Goal: Task Accomplishment & Management: Use online tool/utility

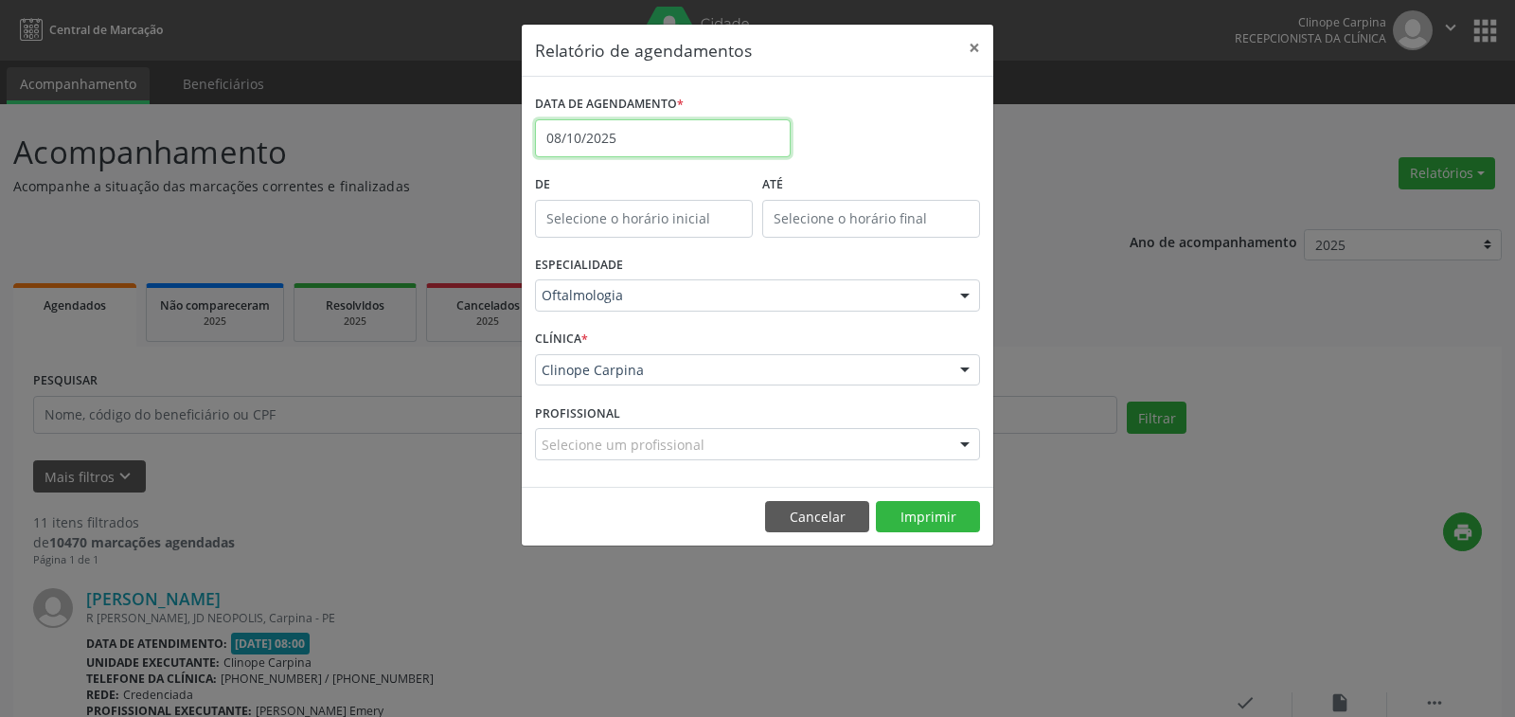
click at [690, 144] on body "Central de Marcação Clinope Carpina Recepcionista da clínica  Configurações Sa…" at bounding box center [757, 358] width 1515 height 717
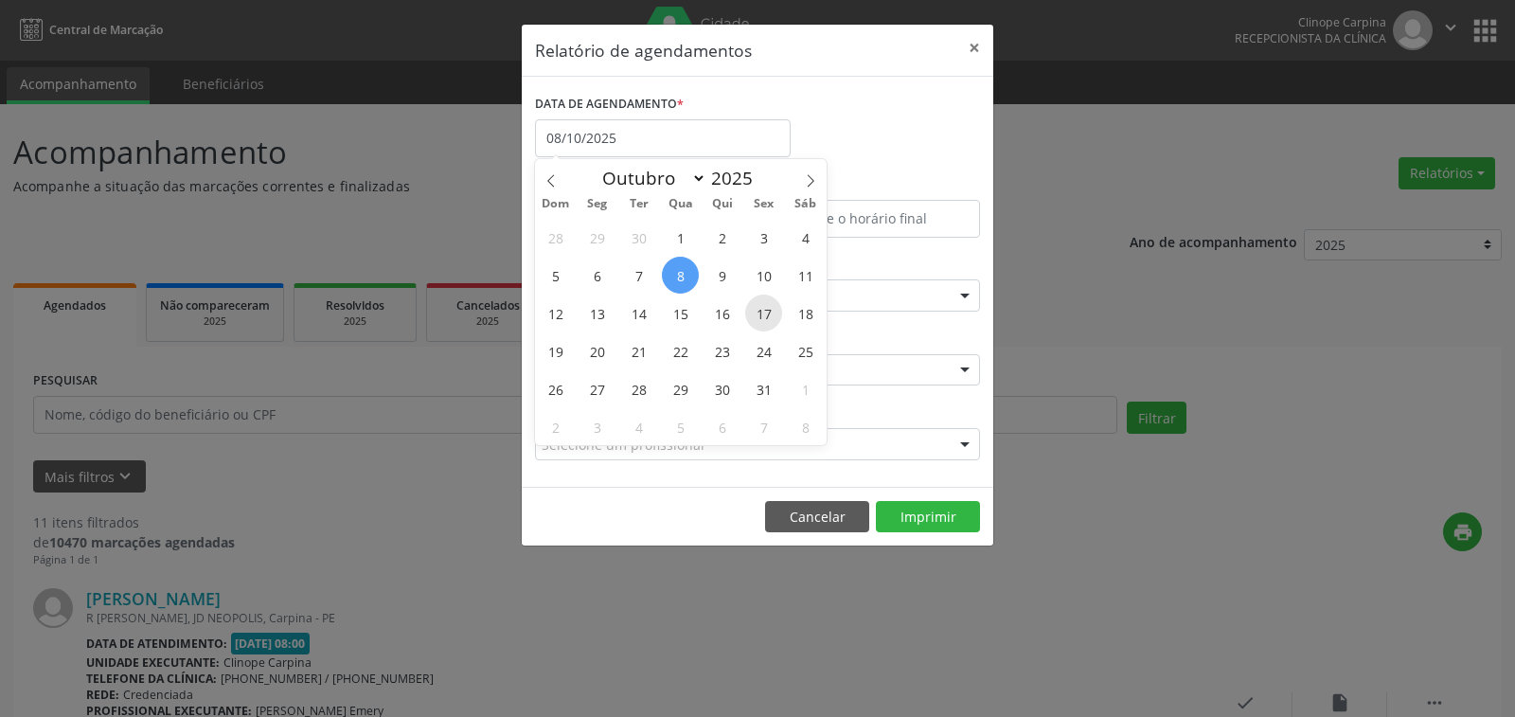
click at [761, 295] on span "17" at bounding box center [763, 313] width 37 height 37
type input "[DATE]"
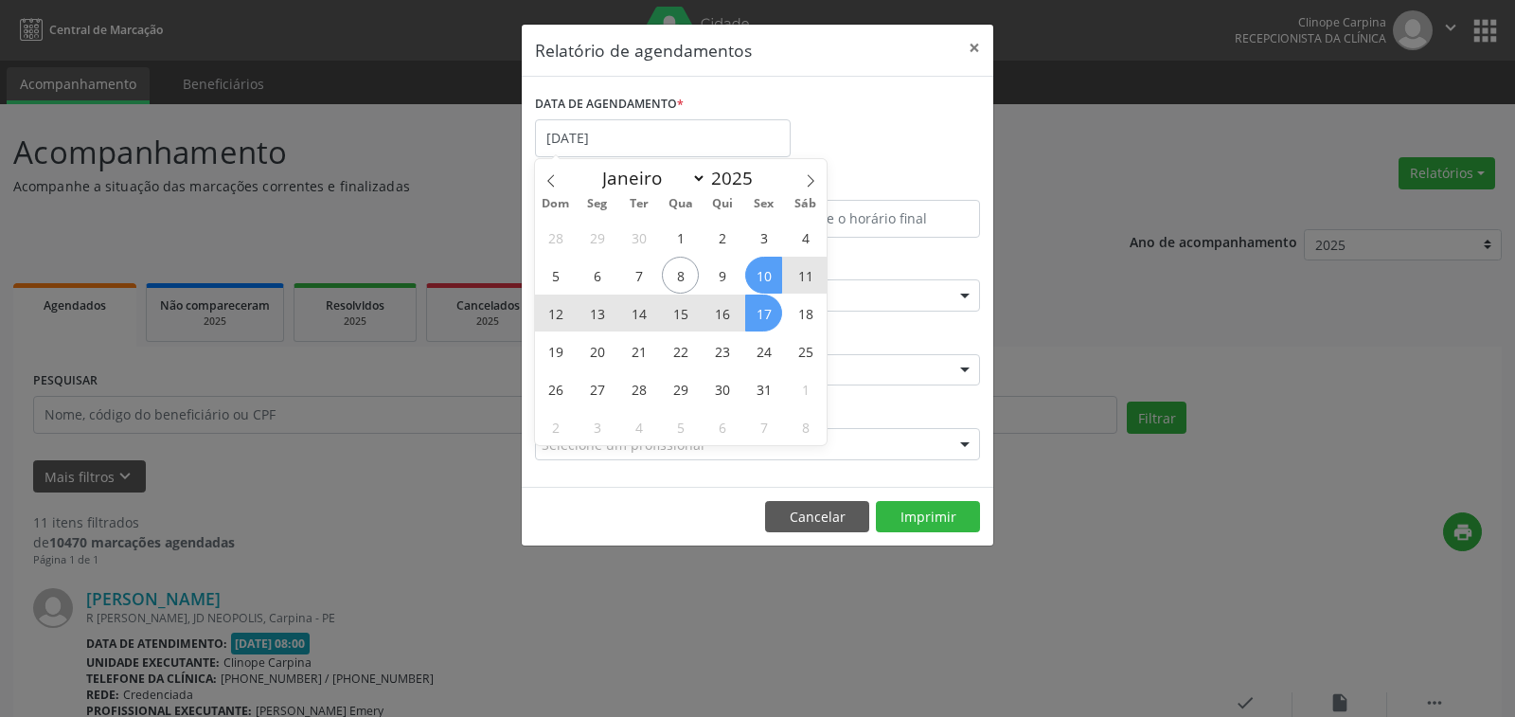
click at [761, 270] on span "10" at bounding box center [763, 275] width 37 height 37
click at [710, 148] on body "Central de Marcação Clinope Carpina Recepcionista da clínica  Configurações Sa…" at bounding box center [757, 358] width 1515 height 717
click at [770, 284] on span "10" at bounding box center [763, 275] width 37 height 37
type input "[DATE]"
click at [770, 284] on span "10" at bounding box center [763, 275] width 37 height 37
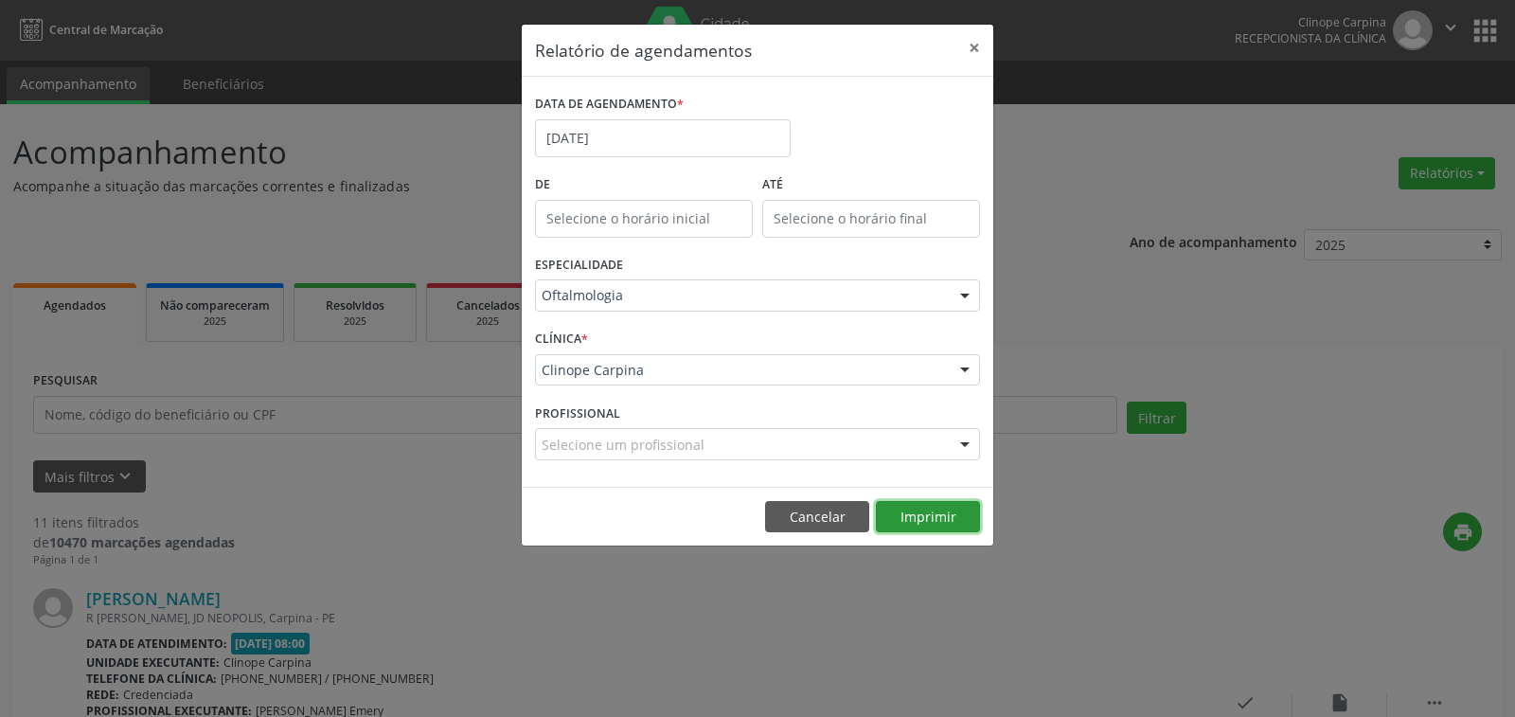
click at [943, 505] on button "Imprimir" at bounding box center [928, 517] width 104 height 32
click at [618, 149] on body "Central de Marcação Clinope Carpina Recepcionista da clínica  Configurações Sa…" at bounding box center [757, 358] width 1515 height 717
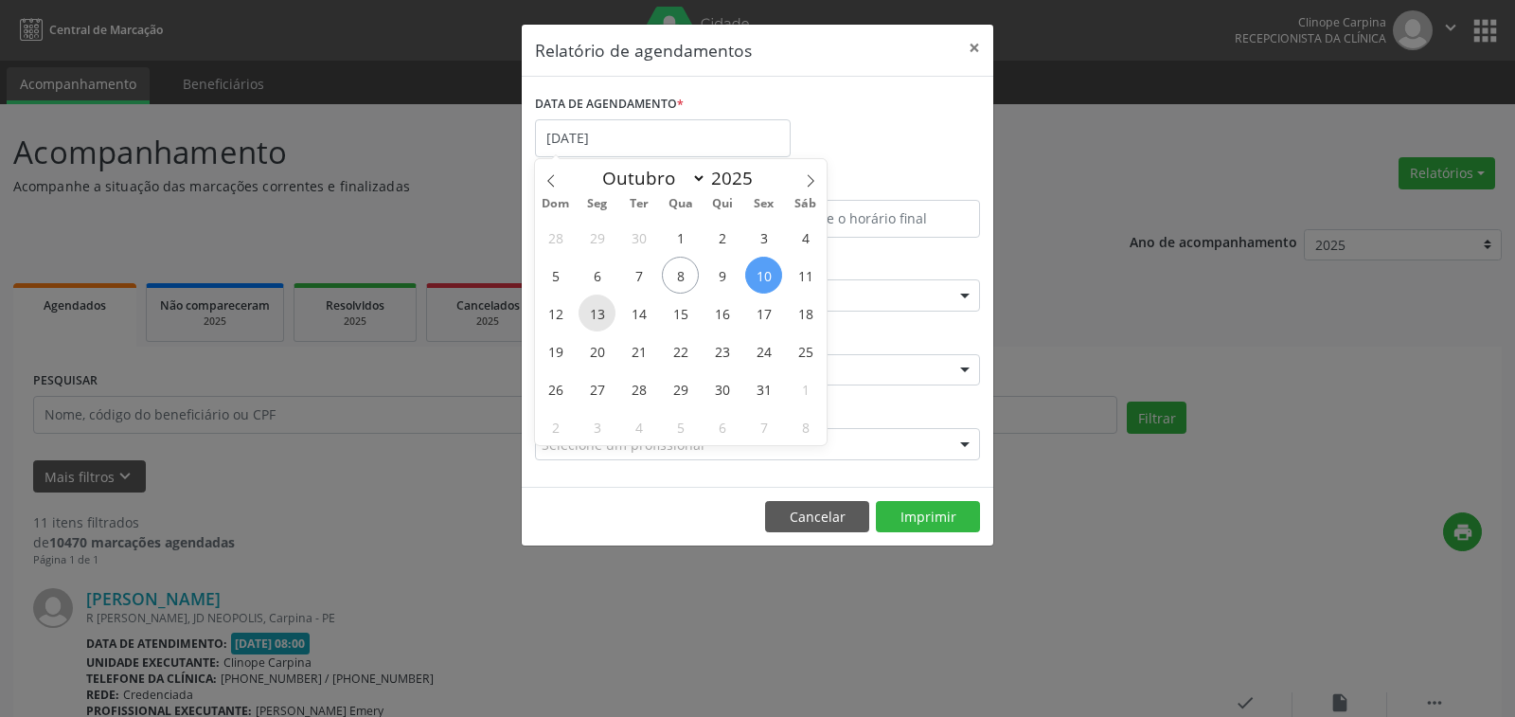
click at [591, 315] on span "13" at bounding box center [597, 313] width 37 height 37
type input "[DATE]"
click at [591, 315] on span "13" at bounding box center [597, 313] width 37 height 37
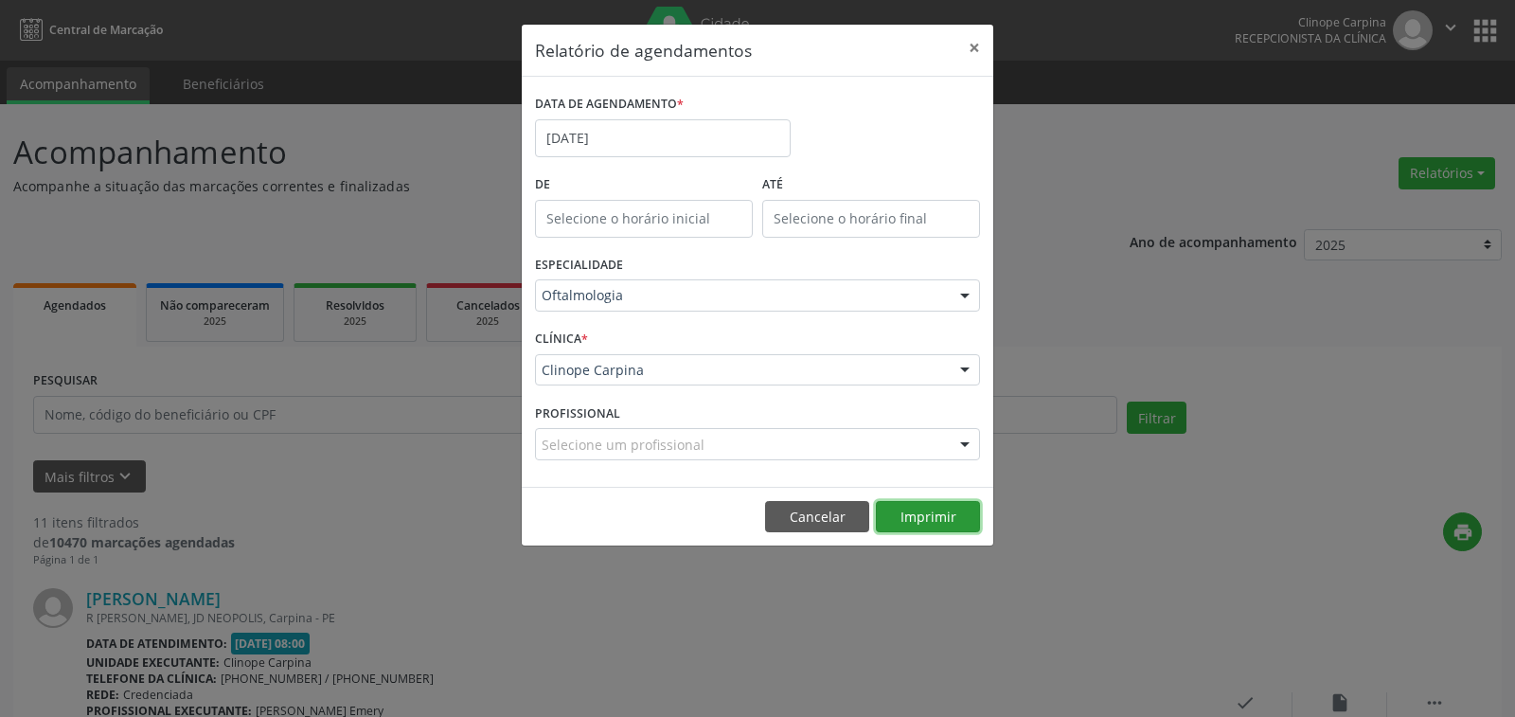
click at [943, 525] on button "Imprimir" at bounding box center [928, 517] width 104 height 32
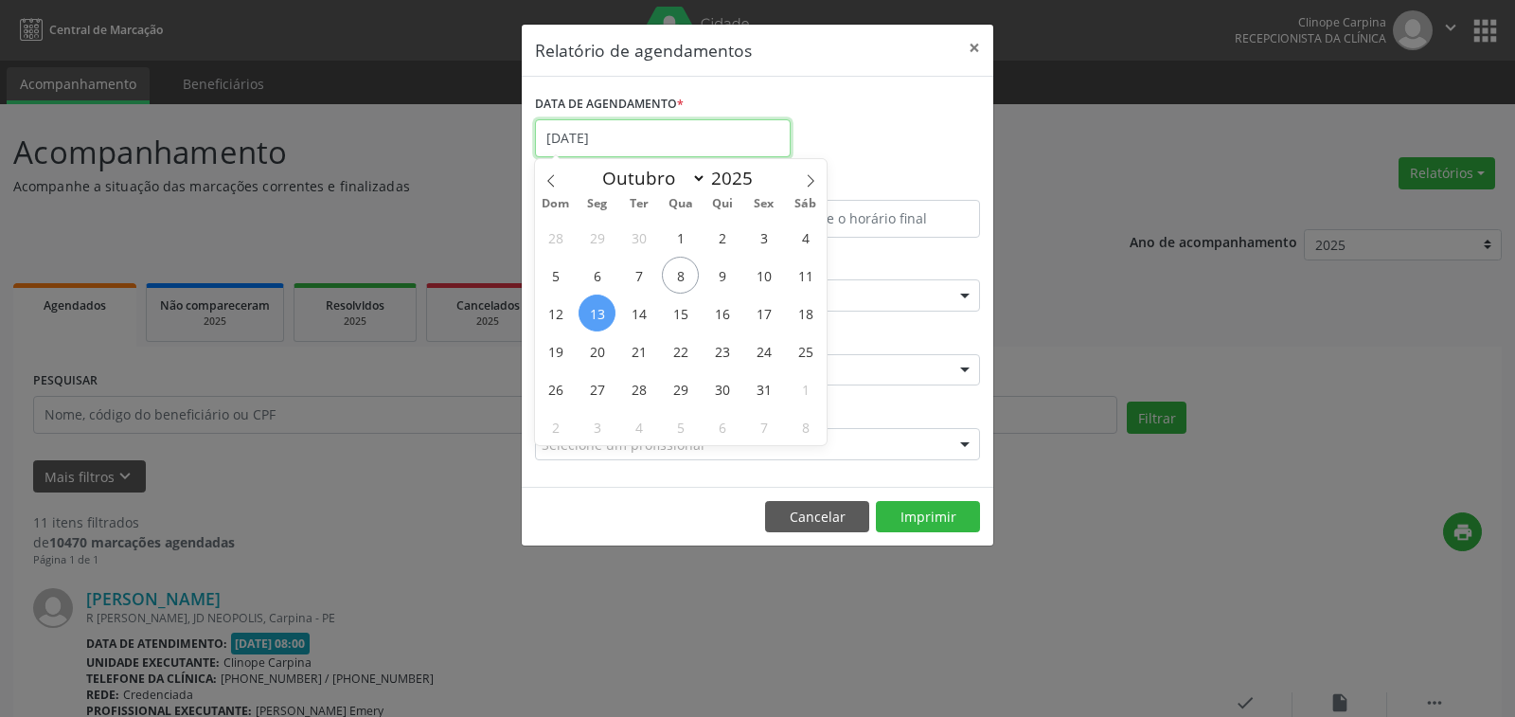
click at [624, 137] on input "[DATE]" at bounding box center [663, 138] width 256 height 38
click at [638, 314] on span "14" at bounding box center [638, 313] width 37 height 37
type input "[DATE]"
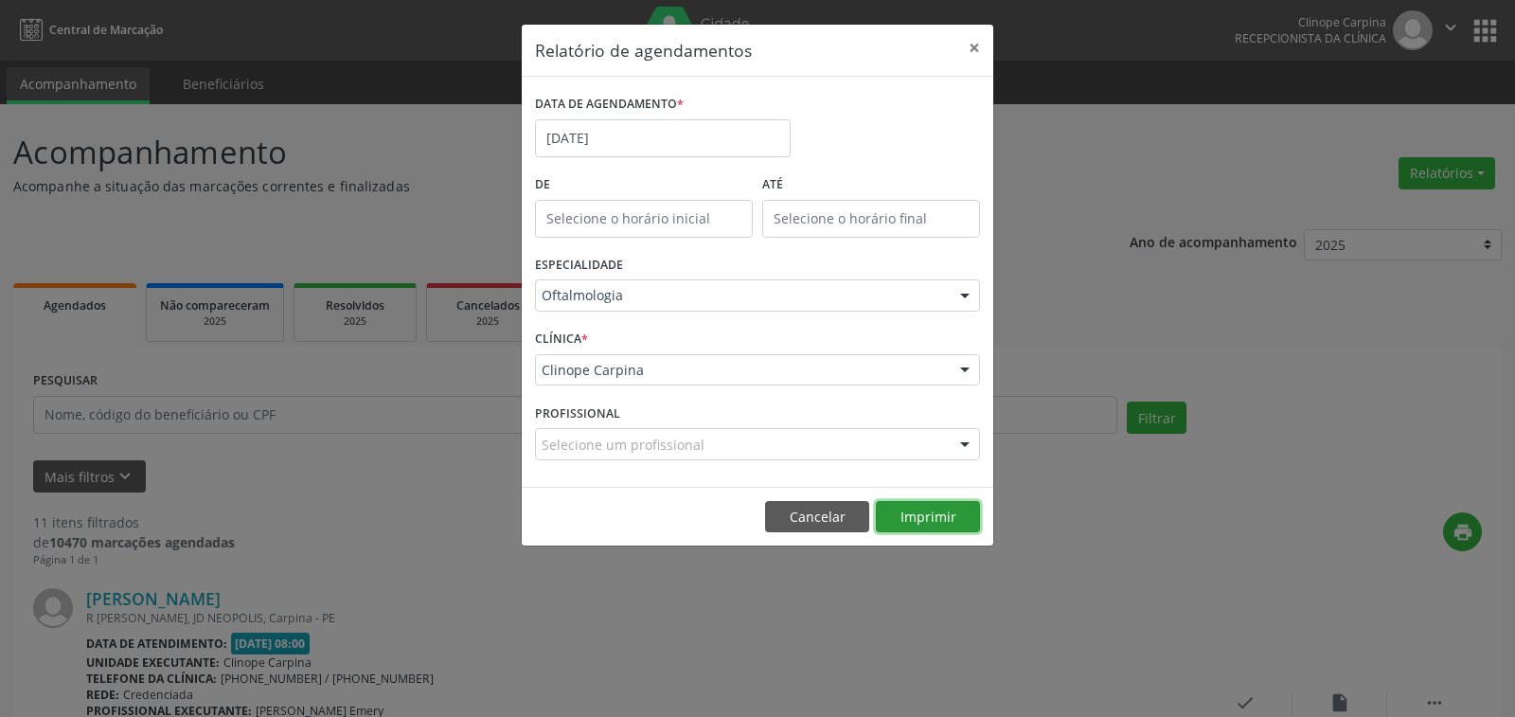
click at [915, 517] on button "Imprimir" at bounding box center [928, 517] width 104 height 32
click at [973, 43] on button "×" at bounding box center [975, 48] width 38 height 46
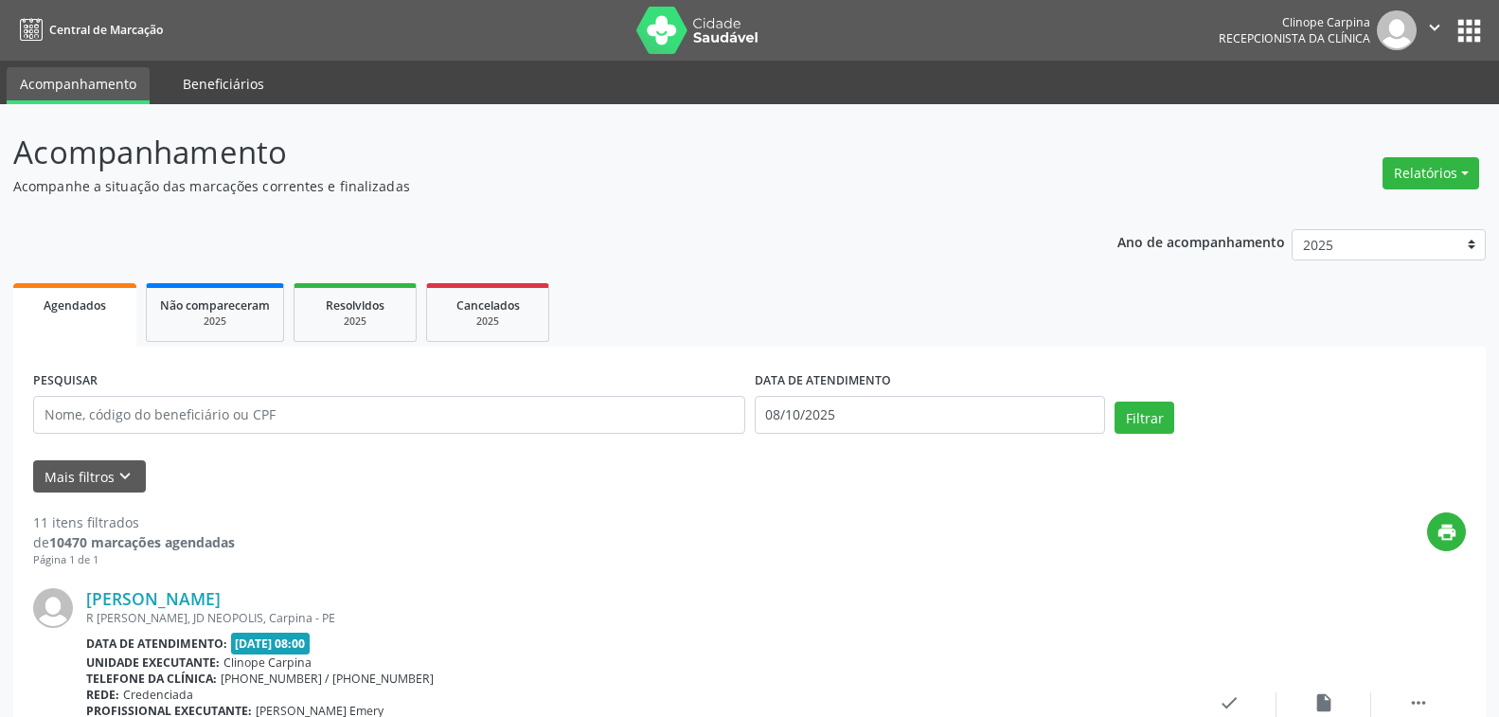
click at [203, 82] on link "Beneficiários" at bounding box center [224, 83] width 108 height 33
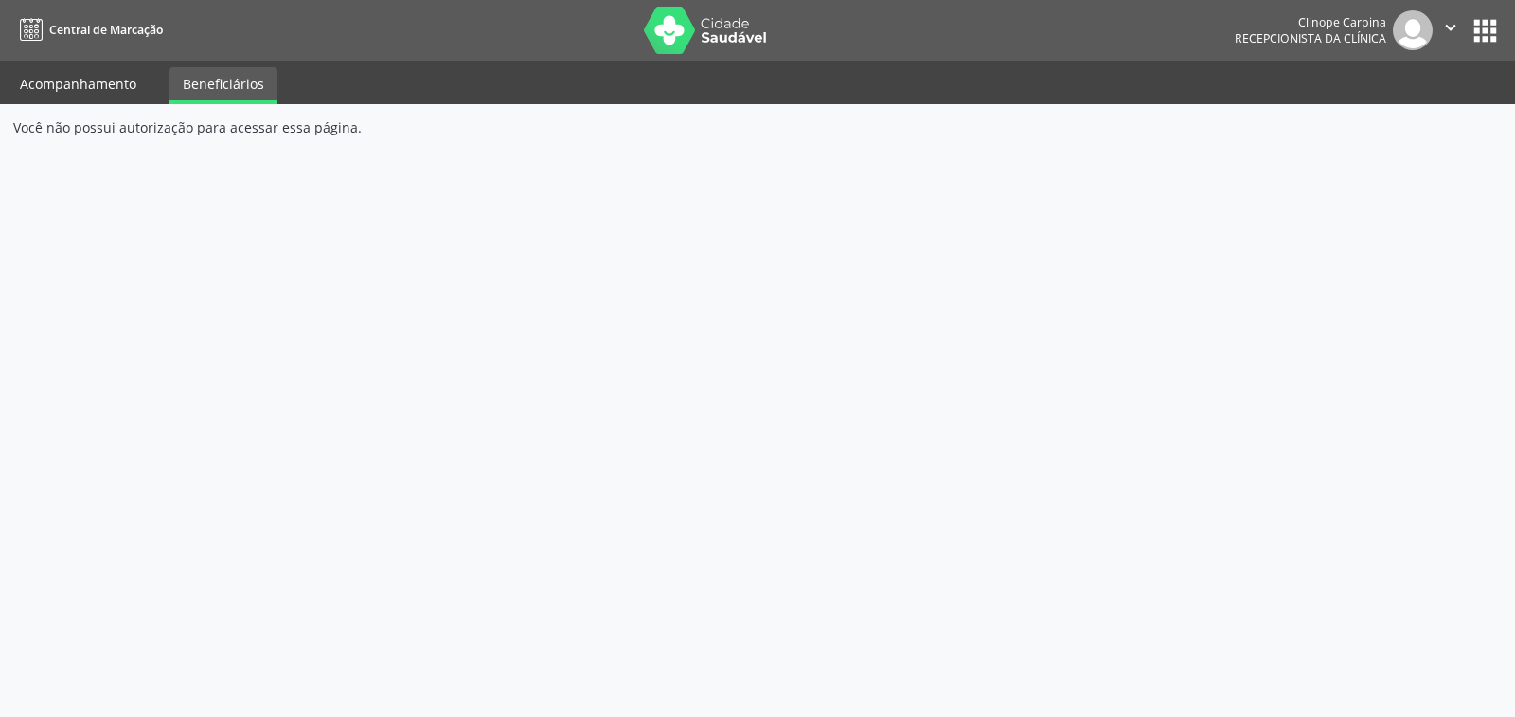
click at [124, 78] on link "Acompanhamento" at bounding box center [78, 83] width 143 height 33
